Goal: Task Accomplishment & Management: Complete application form

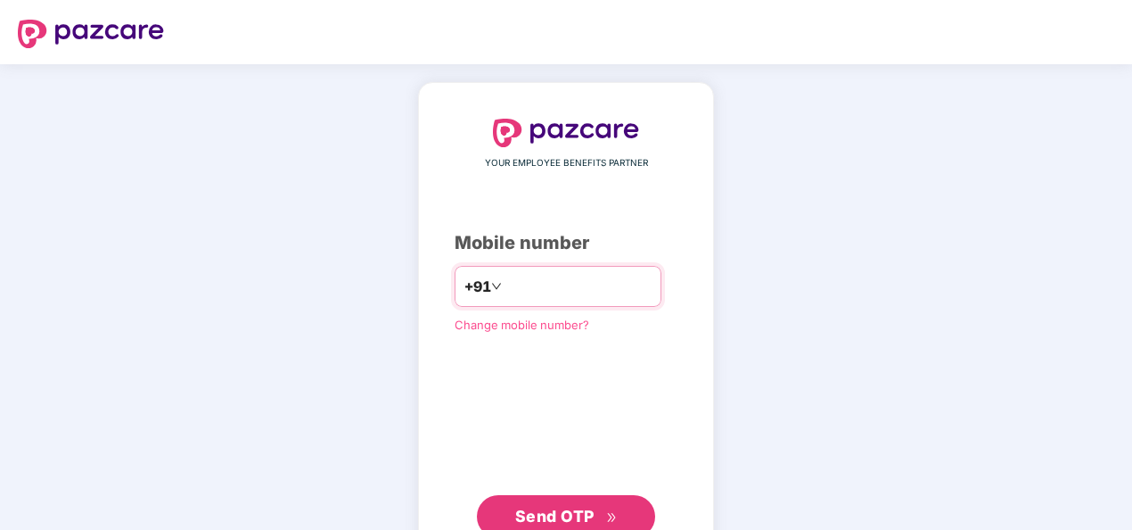
click at [578, 276] on input "number" at bounding box center [578, 286] width 146 height 29
click at [516, 286] on input "number" at bounding box center [578, 286] width 146 height 29
click at [578, 507] on span "Send OTP" at bounding box center [554, 515] width 79 height 19
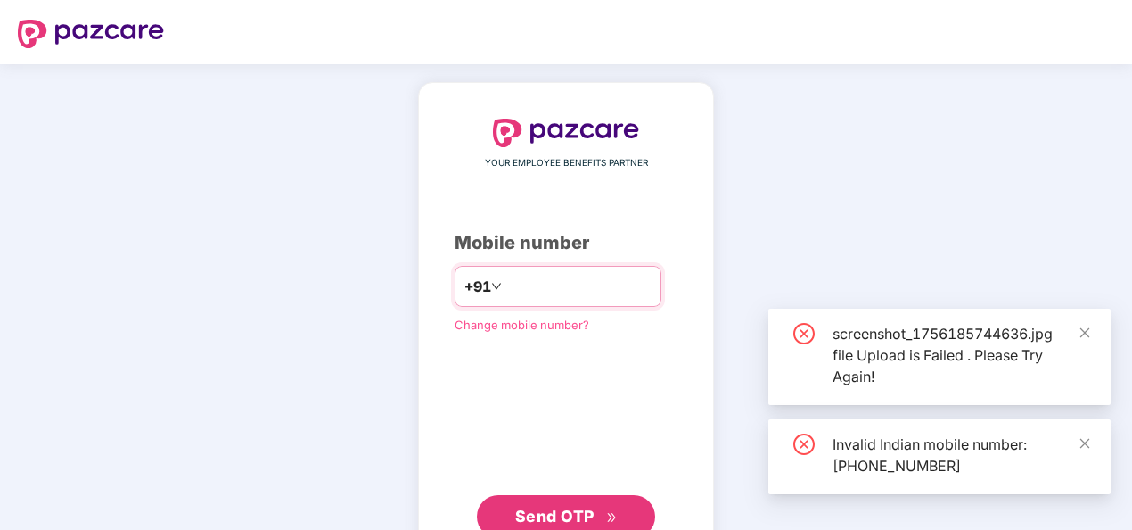
click at [505, 287] on input "**********" at bounding box center [578, 286] width 146 height 29
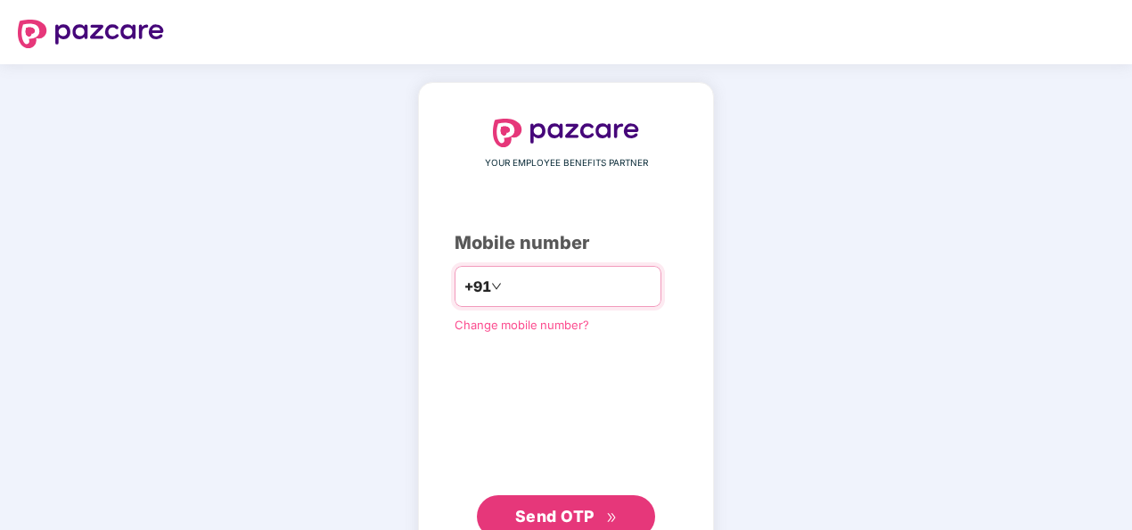
type input "**********"
click at [581, 511] on span "Send OTP" at bounding box center [554, 515] width 79 height 19
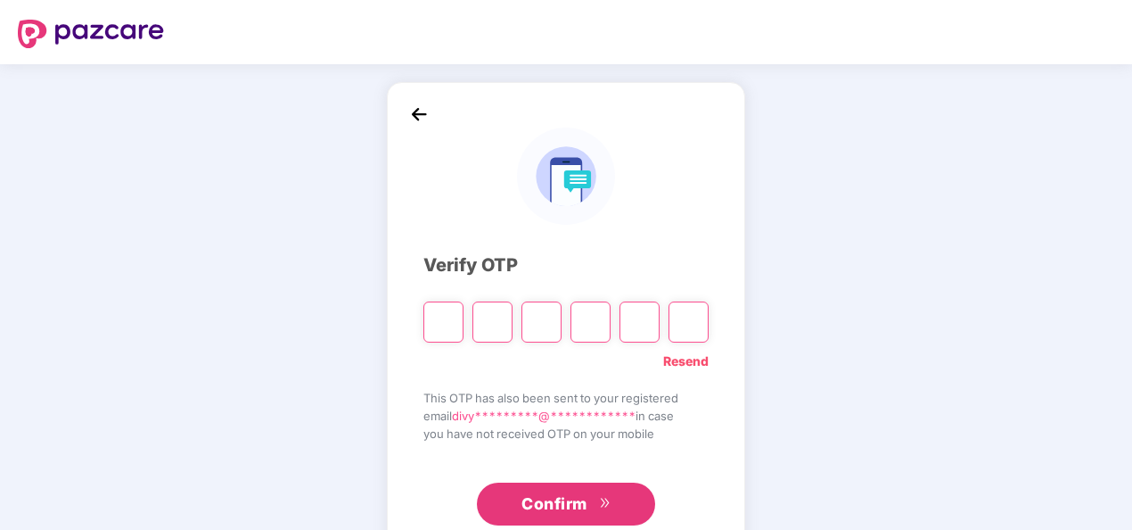
type input "*"
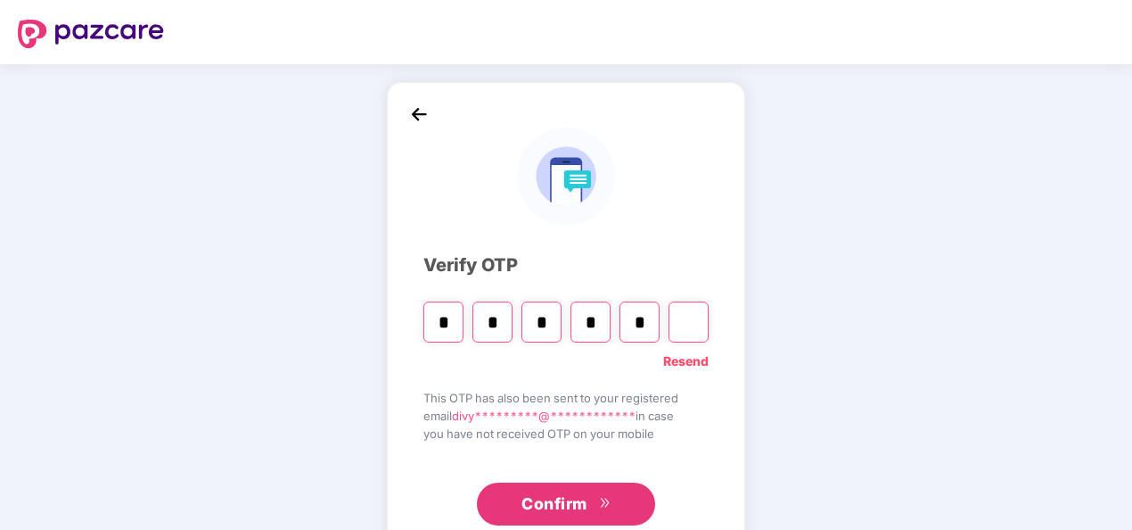
type input "*"
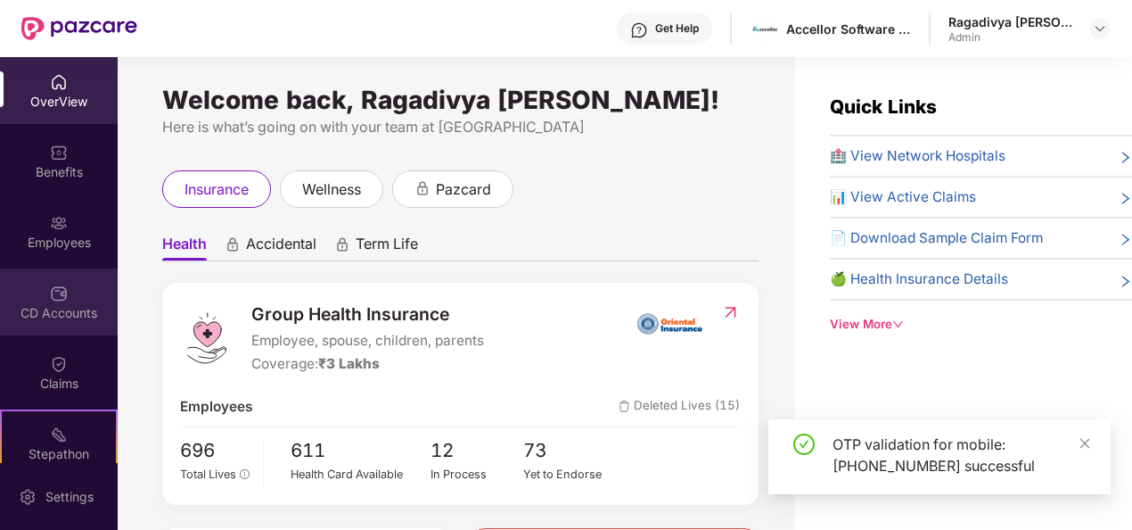
click at [70, 299] on div "CD Accounts" at bounding box center [59, 301] width 118 height 67
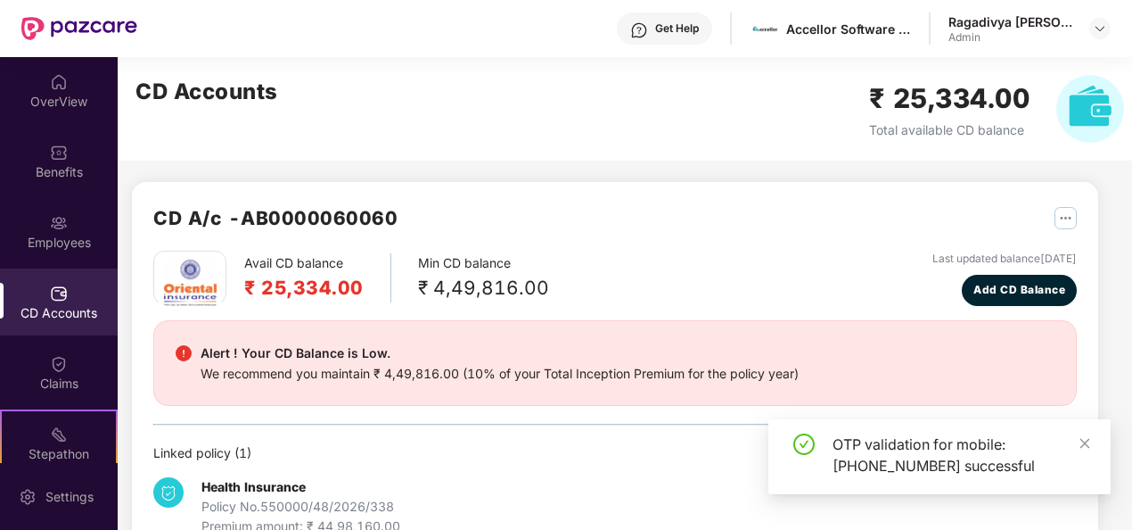
scroll to position [47, 0]
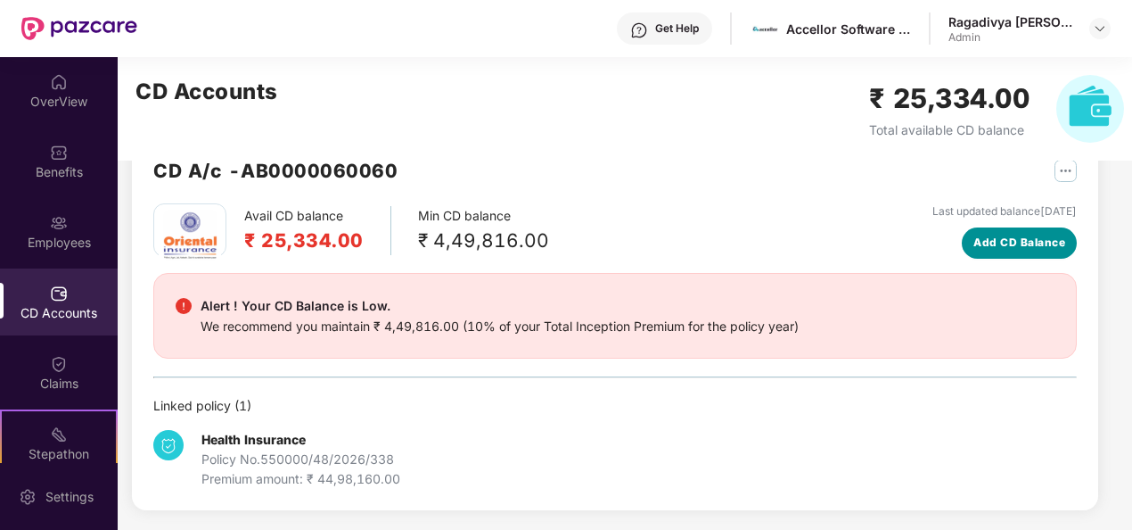
click at [1023, 241] on span "Add CD Balance" at bounding box center [1020, 242] width 92 height 17
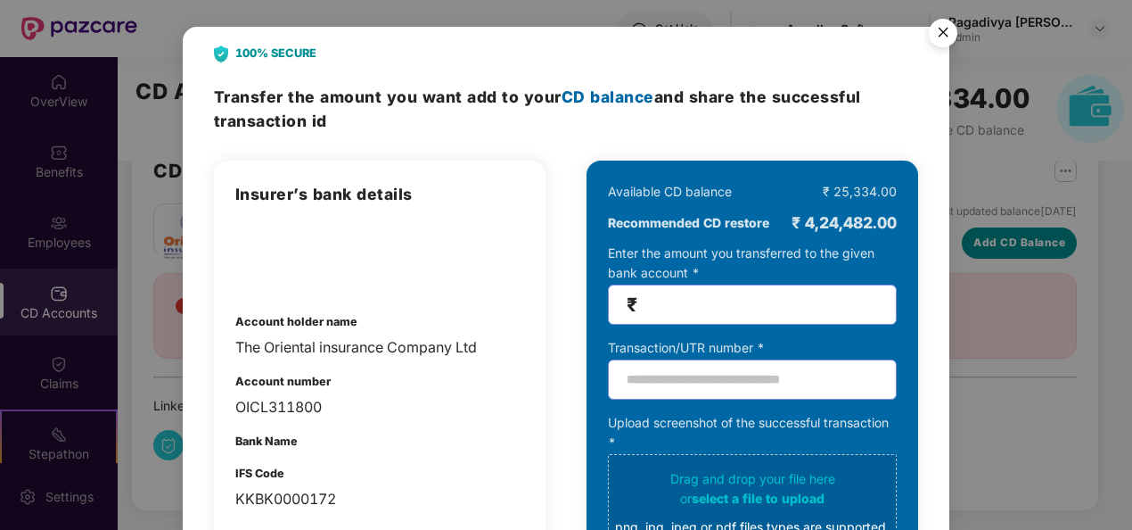
click at [1023, 241] on div "100% SECURE Transfer the amount you want add to your CD balance and share the s…" at bounding box center [566, 265] width 1132 height 530
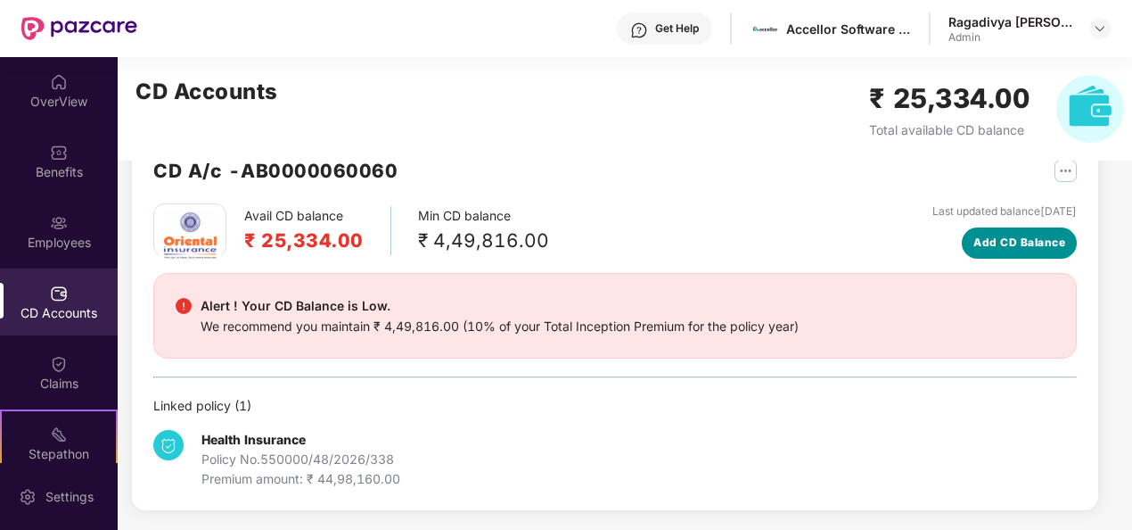
click at [1023, 241] on span "Add CD Balance" at bounding box center [1020, 242] width 92 height 17
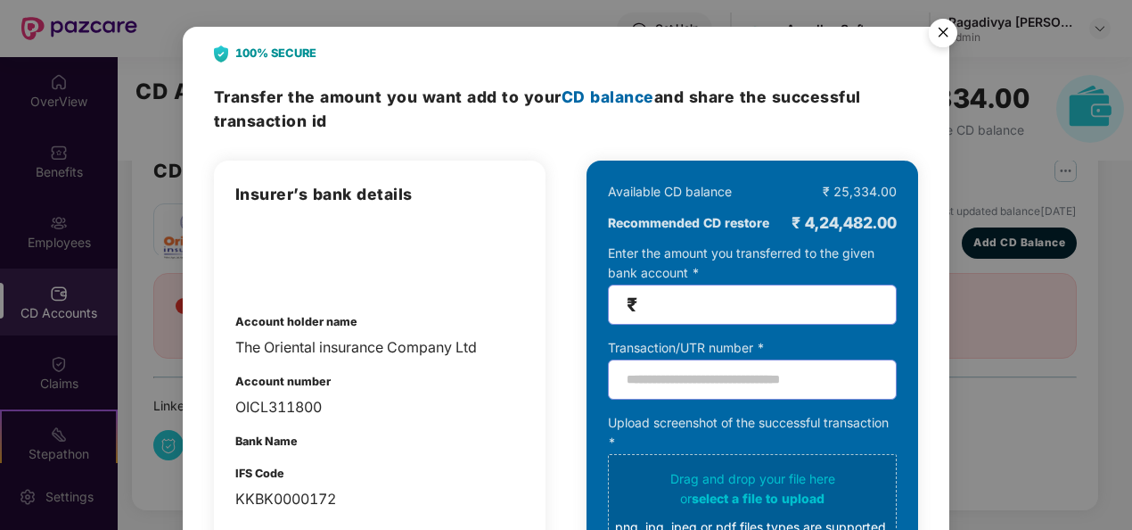
scroll to position [89, 0]
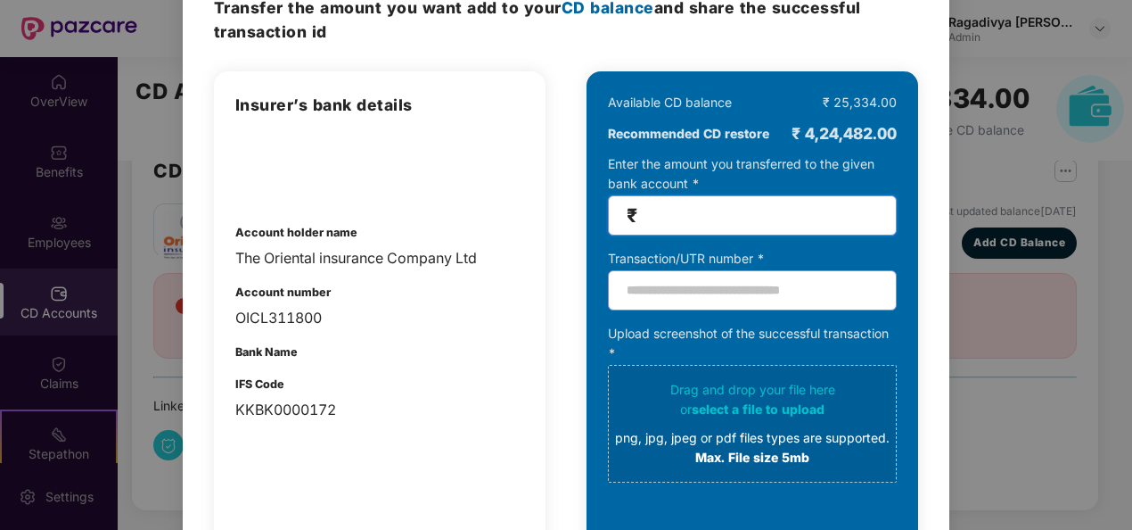
click at [683, 216] on input "number" at bounding box center [759, 215] width 237 height 21
click at [674, 303] on input "text" at bounding box center [752, 290] width 289 height 40
paste input "**********"
type input "**********"
click at [661, 205] on input "number" at bounding box center [759, 215] width 237 height 21
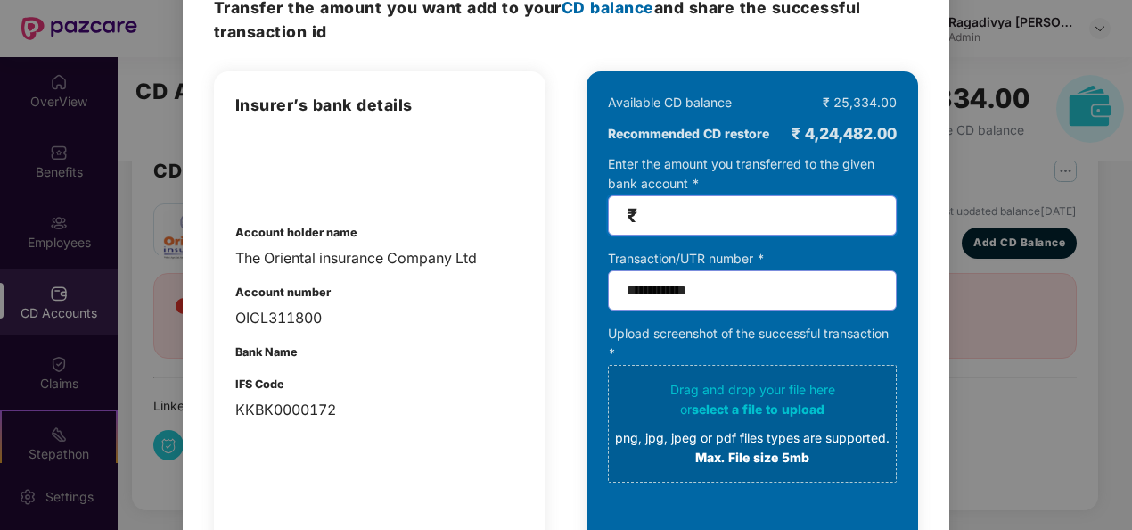
paste input "*********"
type input "*********"
click at [738, 417] on div "or select a file to upload" at bounding box center [752, 409] width 275 height 20
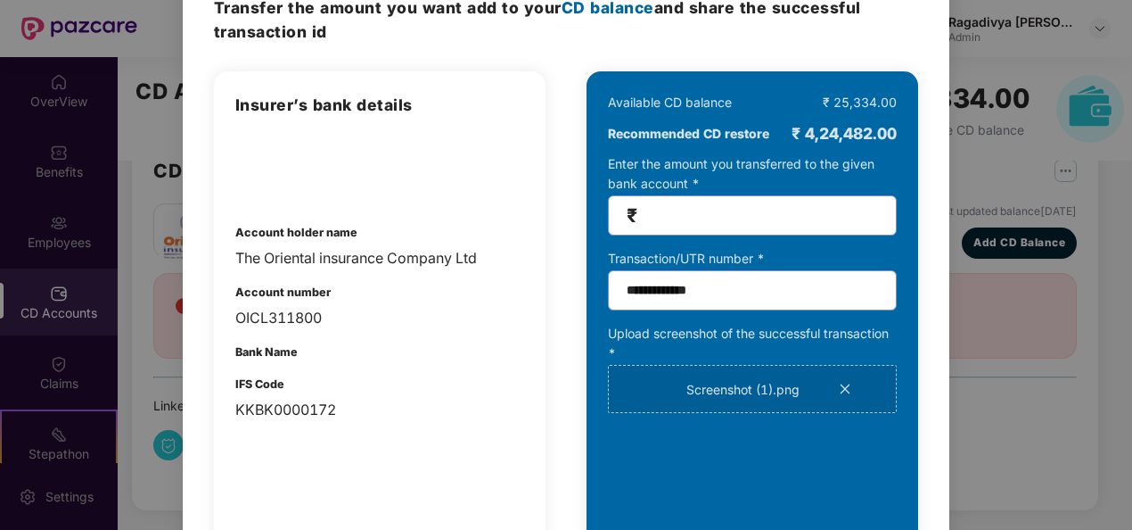
click at [845, 382] on div "Screenshot (1).png" at bounding box center [752, 389] width 287 height 18
click at [842, 385] on icon "close" at bounding box center [846, 389] width 10 height 10
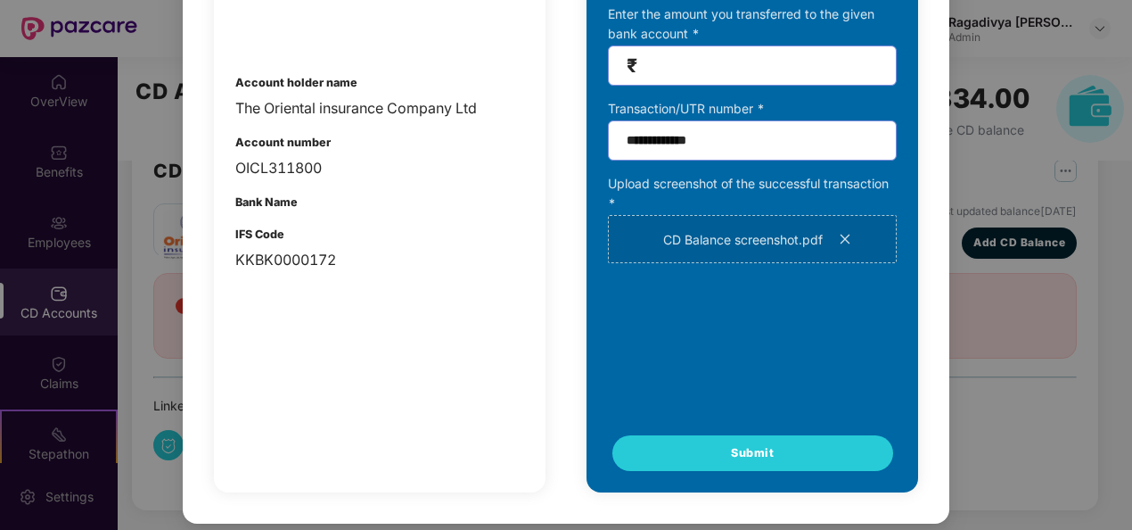
scroll to position [241, 0]
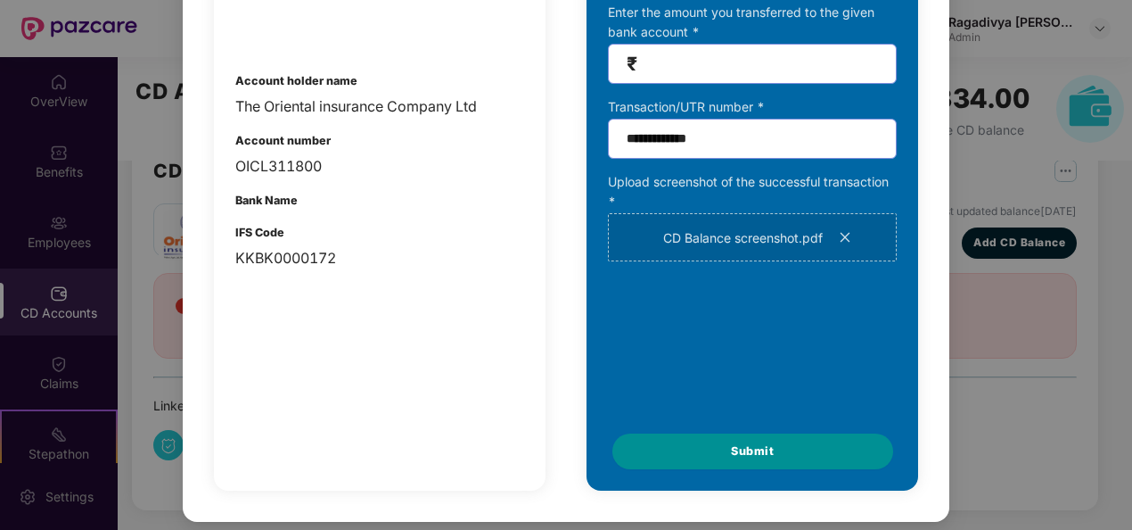
click at [811, 456] on button "Submit" at bounding box center [752, 451] width 281 height 36
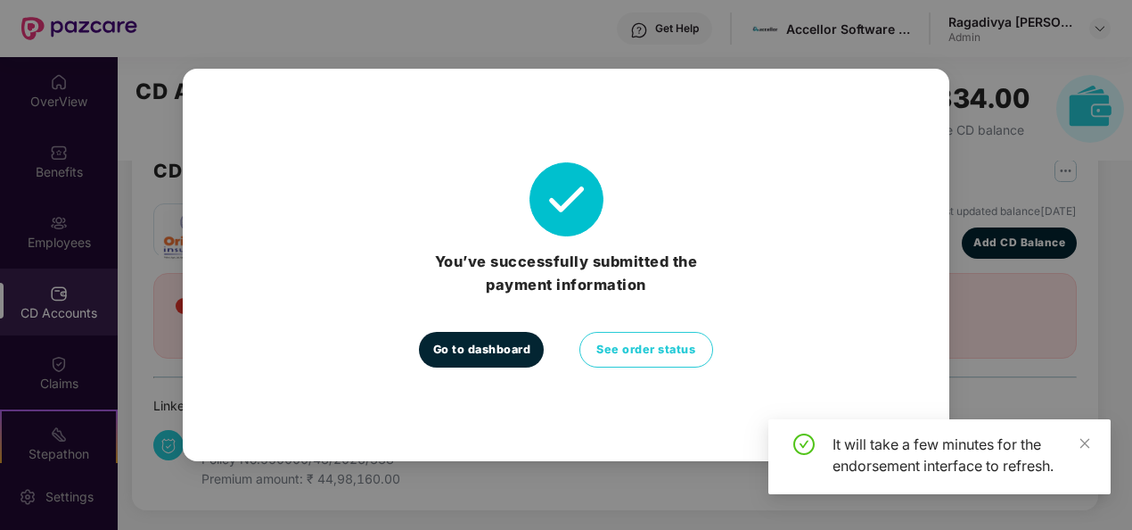
click at [474, 344] on span "Go to dashboard" at bounding box center [482, 350] width 98 height 18
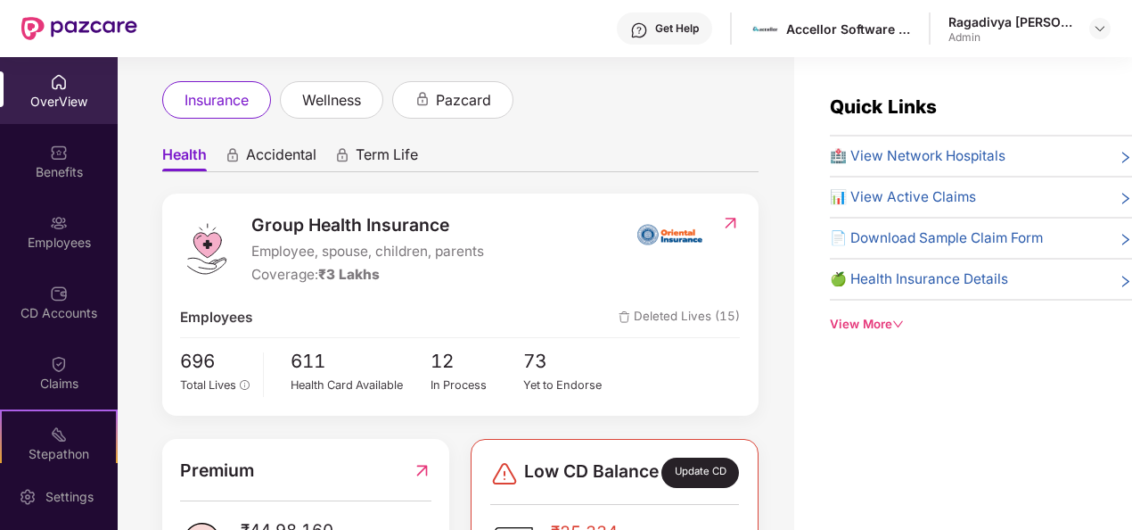
scroll to position [178, 0]
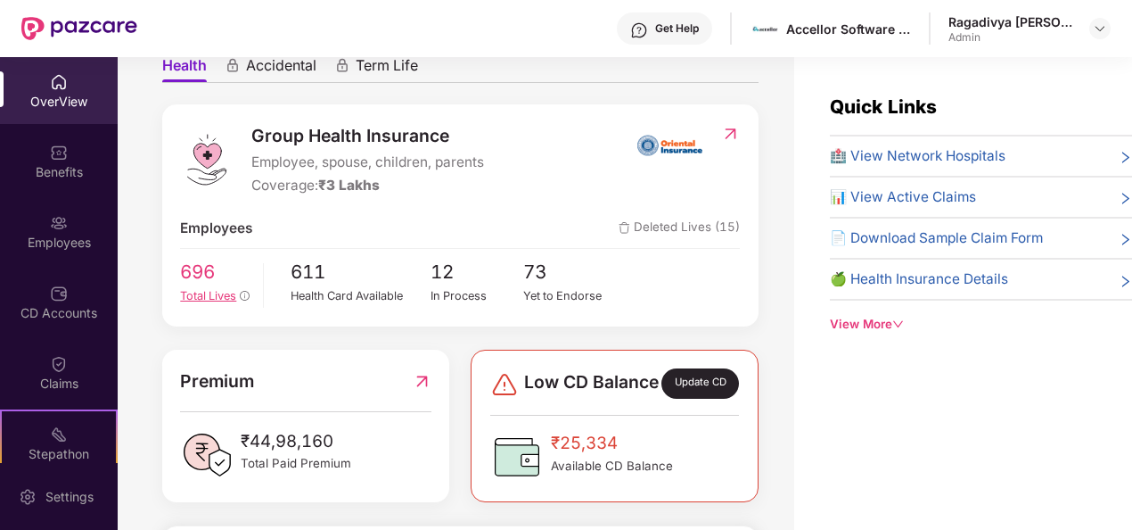
click at [196, 276] on span "696" at bounding box center [215, 272] width 70 height 29
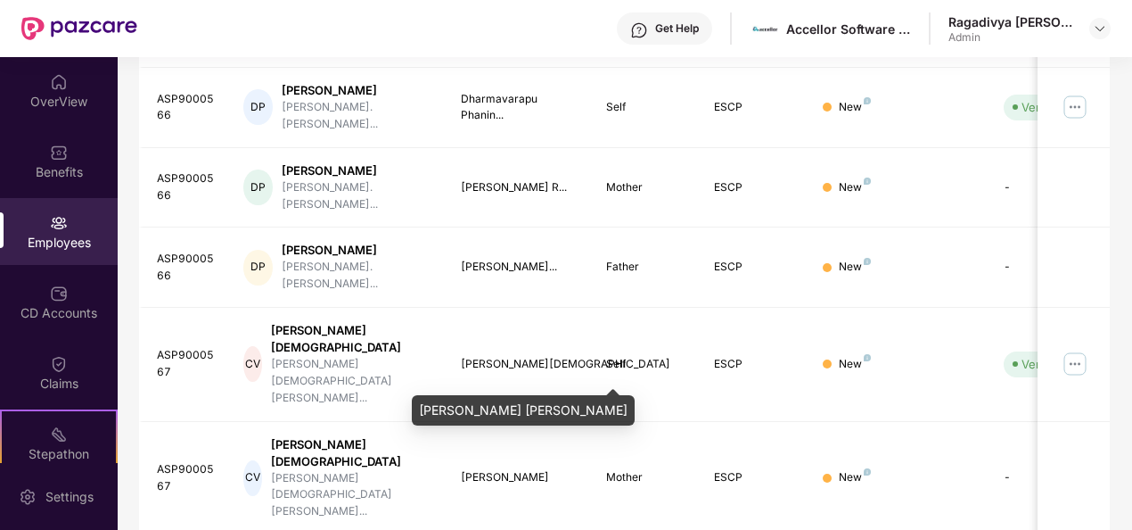
scroll to position [562, 0]
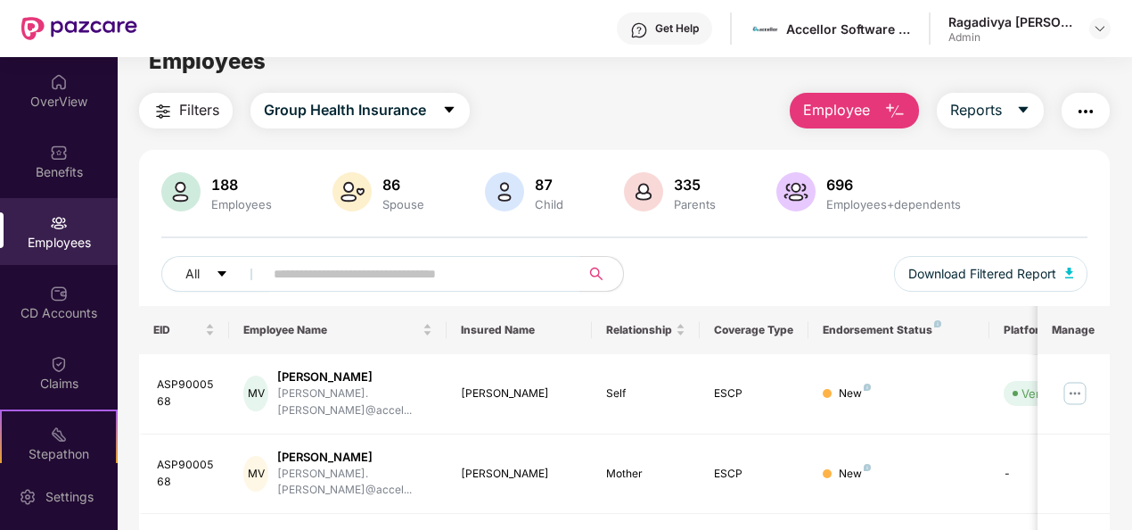
scroll to position [0, 0]
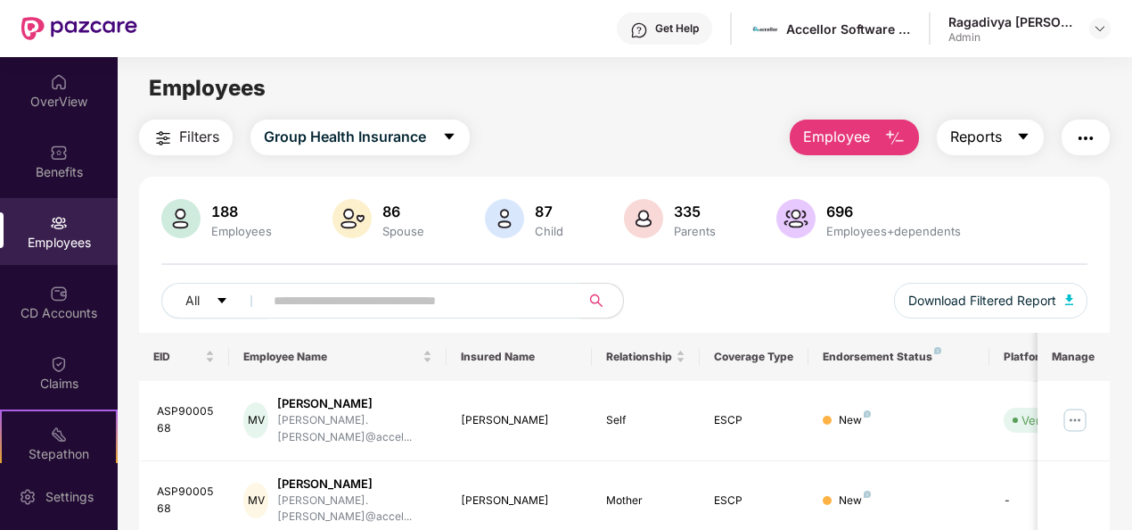
click at [981, 133] on span "Reports" at bounding box center [976, 137] width 52 height 22
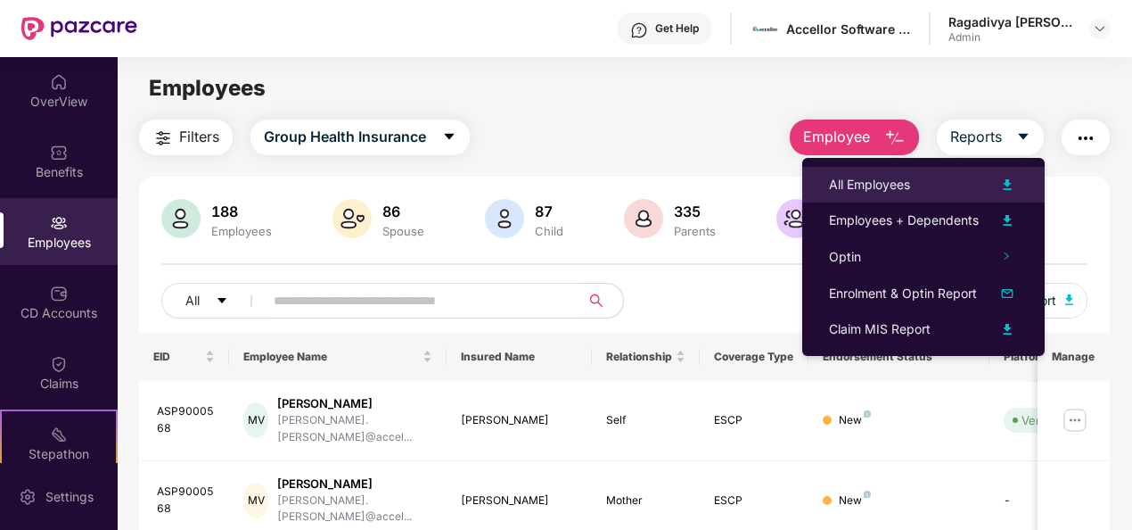
click at [1010, 181] on img at bounding box center [1007, 184] width 21 height 21
